Goal: Information Seeking & Learning: Learn about a topic

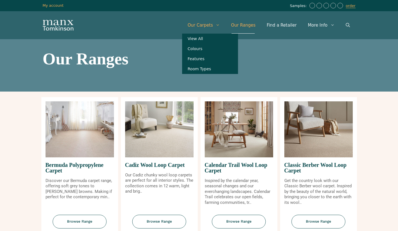
click at [211, 21] on link "Our Carpets" at bounding box center [204, 25] width 44 height 17
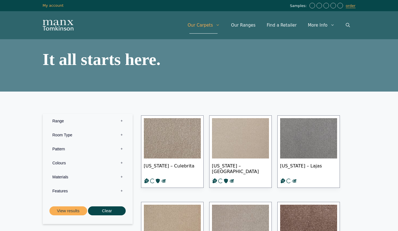
click at [66, 174] on label "Materials 0" at bounding box center [88, 177] width 82 height 14
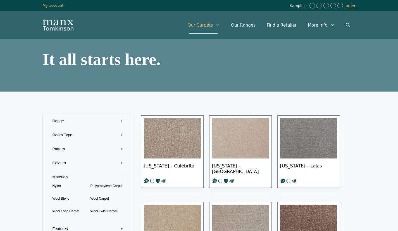
scroll to position [54, 0]
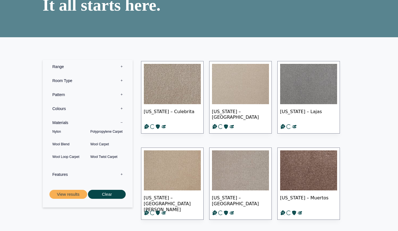
click at [63, 174] on label "Features 0" at bounding box center [88, 174] width 82 height 14
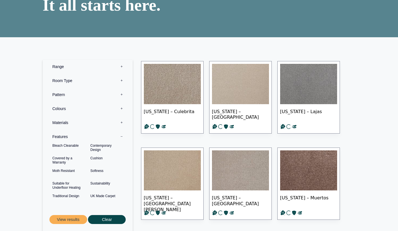
click at [60, 93] on label "Pattern 0" at bounding box center [88, 94] width 82 height 14
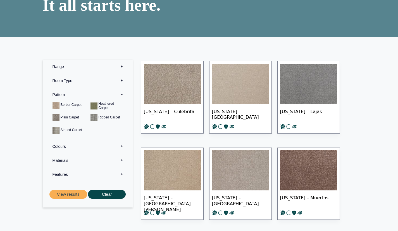
click at [62, 84] on label "Room Type 0" at bounding box center [88, 81] width 82 height 14
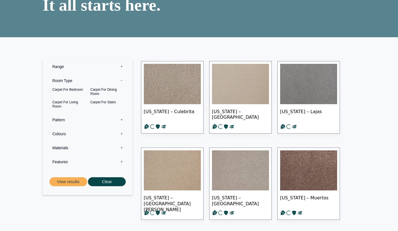
click at [60, 72] on label "Range 0" at bounding box center [88, 67] width 82 height 14
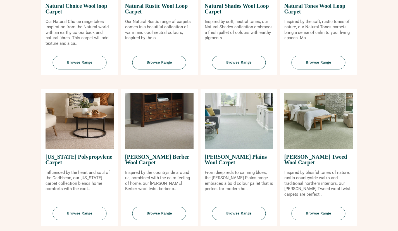
scroll to position [424, 0]
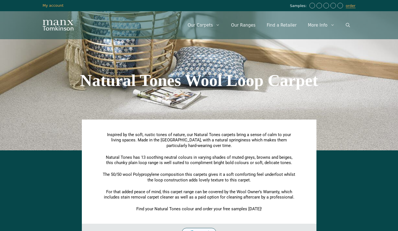
click at [57, 26] on img "Site" at bounding box center [58, 25] width 31 height 11
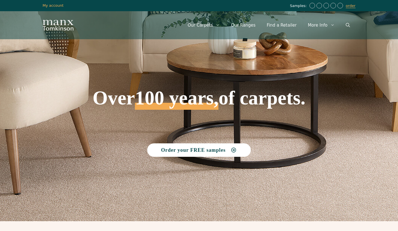
click at [348, 27] on icon "Open Search Bar" at bounding box center [348, 25] width 4 height 4
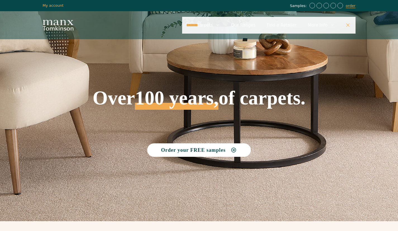
type input "*******"
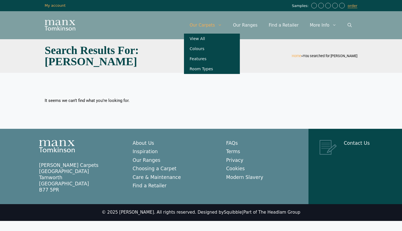
click at [228, 22] on span "Primary" at bounding box center [221, 25] width 13 height 17
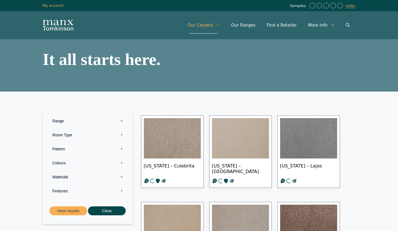
click at [61, 164] on label "Colours 0" at bounding box center [88, 163] width 82 height 14
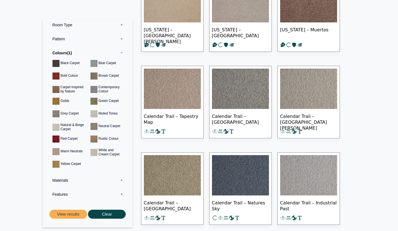
scroll to position [226, 0]
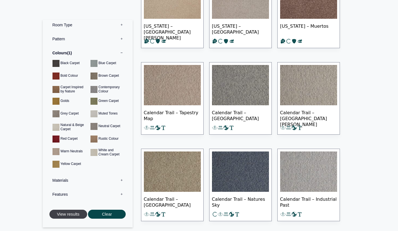
click at [71, 212] on button "View results" at bounding box center [68, 213] width 38 height 9
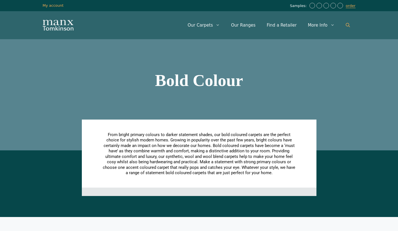
click at [348, 26] on icon "Open Search Bar" at bounding box center [348, 25] width 4 height 4
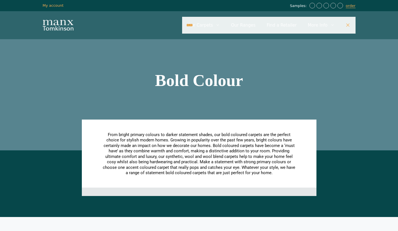
type input "****"
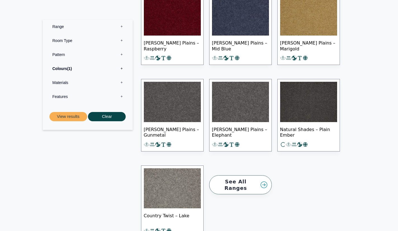
scroll to position [593, 0]
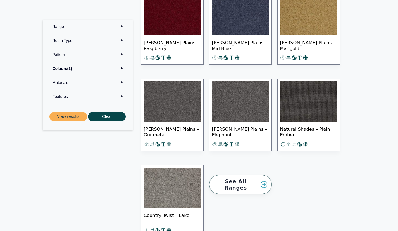
click at [247, 179] on link "See All Ranges" at bounding box center [240, 184] width 63 height 19
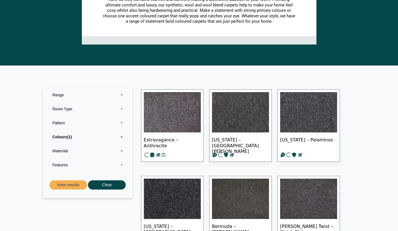
scroll to position [236, 0]
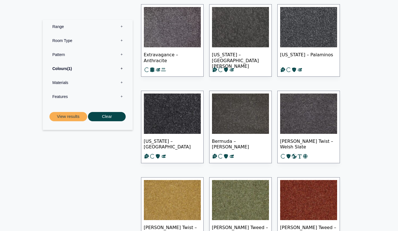
click at [104, 68] on label "Colours 1" at bounding box center [88, 68] width 82 height 14
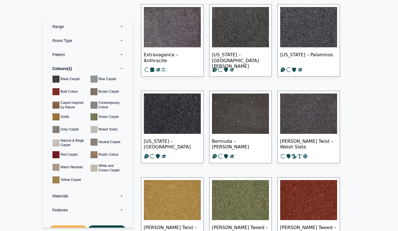
scroll to position [16, 0]
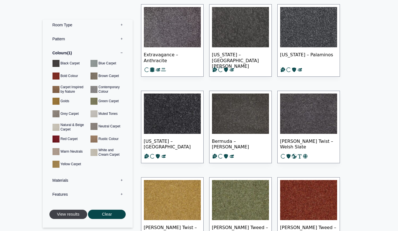
click at [78, 214] on button "View results" at bounding box center [68, 213] width 38 height 9
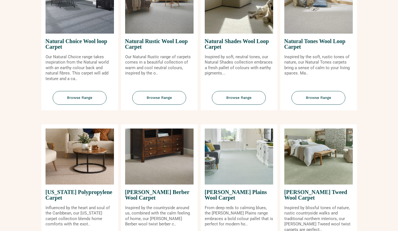
scroll to position [426, 0]
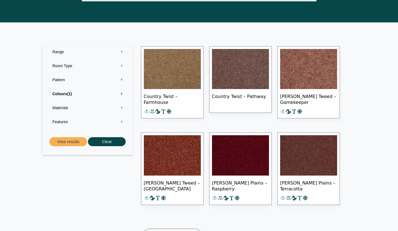
scroll to position [188, 0]
